Goal: Book appointment/travel/reservation

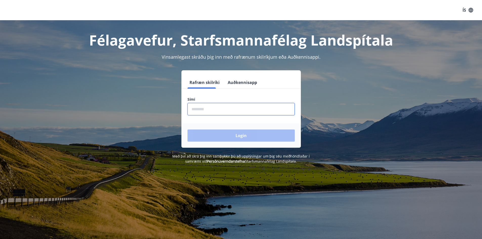
click at [229, 108] on input "phone" at bounding box center [241, 109] width 107 height 12
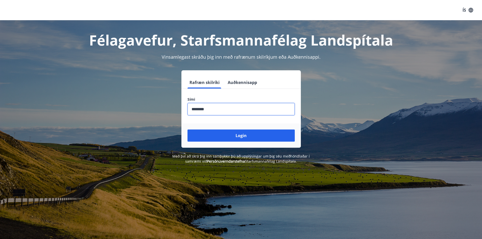
type input "********"
click at [188, 130] on button "Login" at bounding box center [241, 136] width 107 height 12
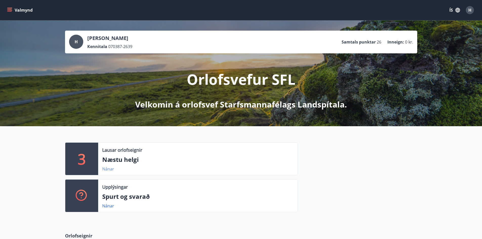
click at [107, 167] on link "Nánar" at bounding box center [108, 169] width 12 height 6
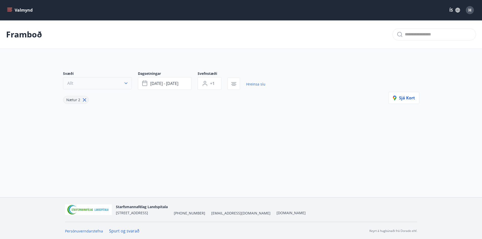
type input "*"
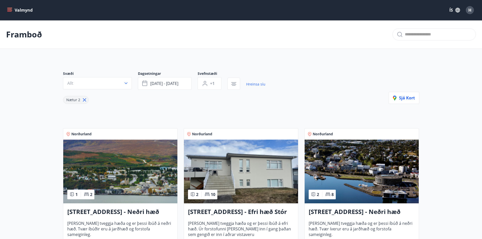
click at [11, 9] on icon "menu" at bounding box center [9, 9] width 5 height 1
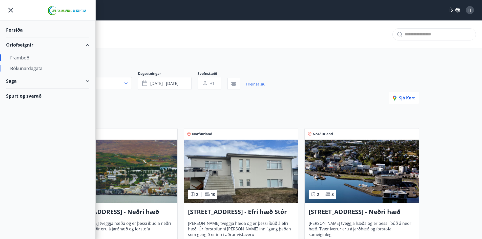
click at [22, 66] on div "Bókunardagatal" at bounding box center [47, 68] width 75 height 11
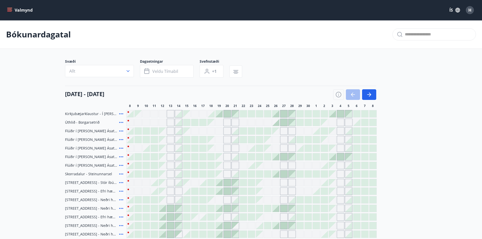
click at [249, 123] on div "Gráir dagar eru ekki bókanlegir" at bounding box center [252, 123] width 8 height 8
click at [307, 115] on div at bounding box center [308, 113] width 7 height 7
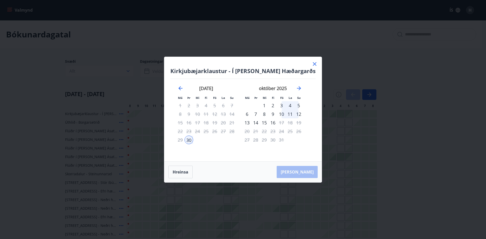
click at [314, 64] on icon at bounding box center [314, 64] width 1 height 1
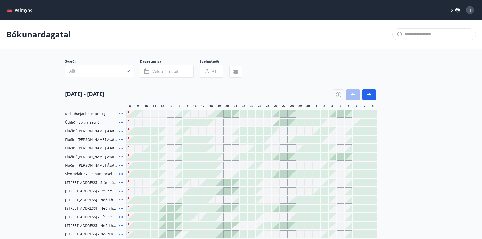
click at [277, 124] on div at bounding box center [275, 122] width 7 height 7
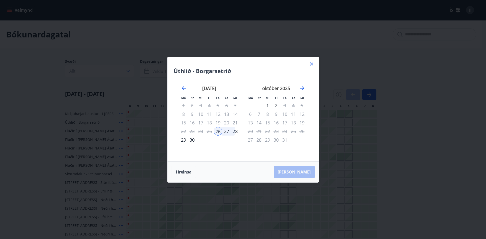
click at [236, 131] on div "28" at bounding box center [235, 131] width 9 height 9
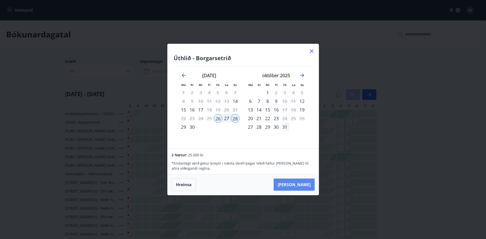
click at [295, 187] on button "Taka Frá" at bounding box center [294, 185] width 41 height 12
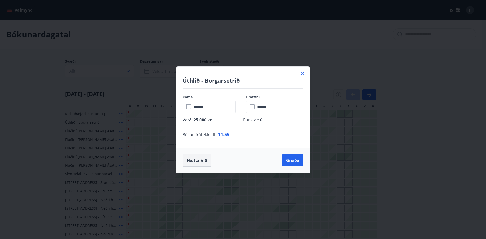
click at [196, 161] on button "Hætta við" at bounding box center [197, 160] width 29 height 13
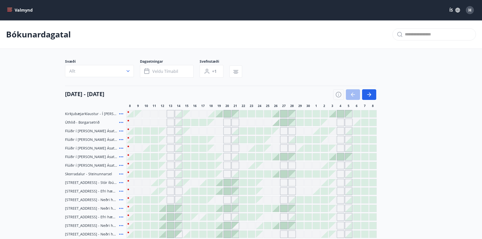
click at [431, 130] on main "Bókunardagatal Svæði Allt Dagsetningar Veldu tímabil Svefnstæði +1 08 september…" at bounding box center [241, 133] width 482 height 227
click at [469, 11] on span "H" at bounding box center [470, 10] width 3 height 6
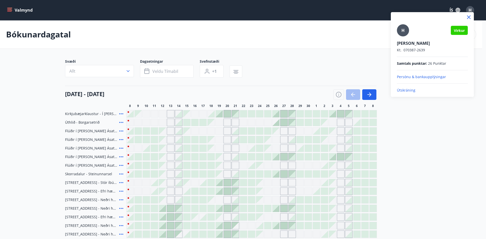
click at [403, 90] on p "Útskráning" at bounding box center [432, 90] width 71 height 5
